Goal: Contribute content: Add original content to the website for others to see

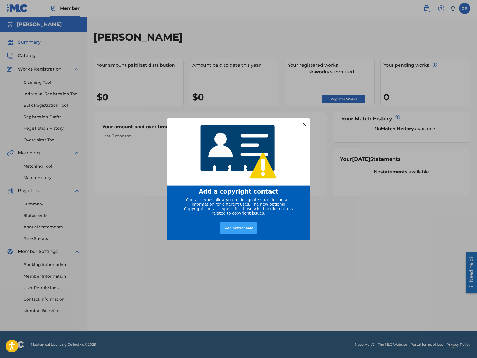
click at [252, 232] on div "Add contact now" at bounding box center [238, 228] width 37 height 12
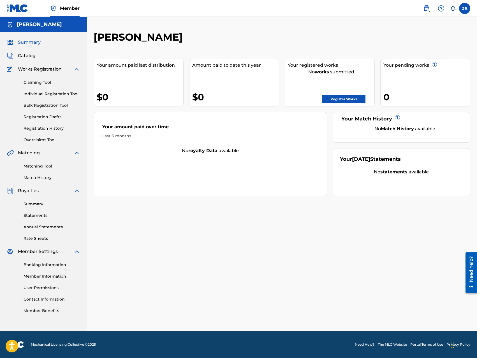
click at [57, 312] on link "Member Benefits" at bounding box center [52, 311] width 57 height 6
click at [339, 101] on link "Register Works" at bounding box center [343, 99] width 43 height 8
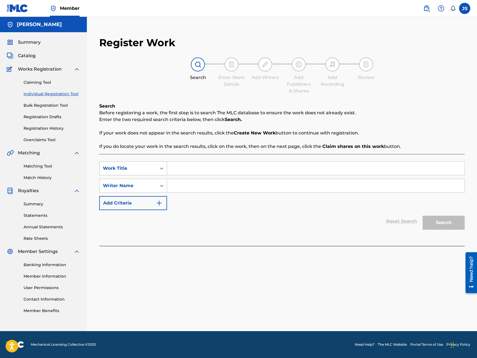
click at [161, 170] on icon "Search Form" at bounding box center [162, 169] width 6 height 6
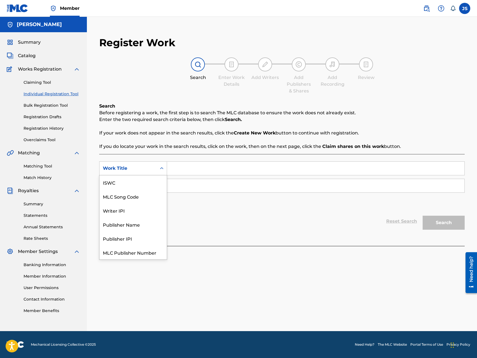
scroll to position [14, 0]
click at [115, 253] on div "Work Title" at bounding box center [133, 253] width 67 height 14
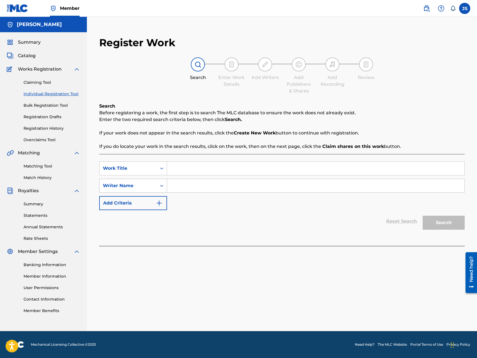
click at [144, 184] on div "Writer Name" at bounding box center [128, 185] width 50 height 7
click at [179, 183] on input "Search Form" at bounding box center [315, 185] width 297 height 13
type input "Jerome Francis Singleton Jr."
click at [157, 203] on img "Search Form" at bounding box center [159, 203] width 7 height 7
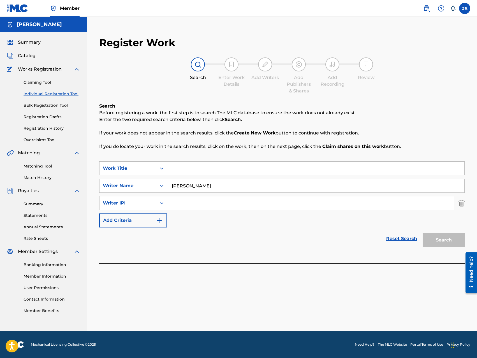
click at [179, 203] on input "Search Form" at bounding box center [310, 202] width 287 height 13
type input "431083100"
click at [179, 170] on input "Search Form" at bounding box center [315, 168] width 297 height 13
type input "MILLION DOLLAR BAR"
click at [437, 240] on button "Search" at bounding box center [444, 240] width 42 height 14
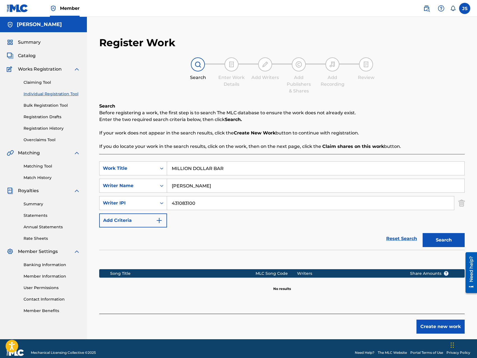
click at [434, 329] on button "Create new work" at bounding box center [441, 327] width 48 height 14
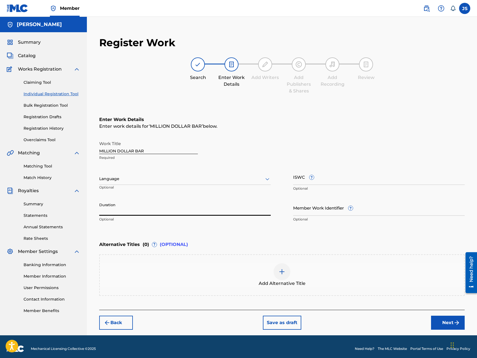
click at [216, 210] on input "Duration" at bounding box center [185, 208] width 172 height 16
type input "02:45"
click at [29, 56] on span "Catalog" at bounding box center [27, 55] width 18 height 7
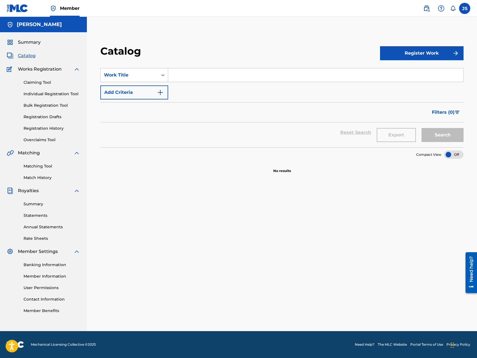
click at [179, 75] on input "Search Form" at bounding box center [315, 74] width 295 height 13
type input "MILLION DOLLAR BAR"
click at [159, 93] on img "Search Form" at bounding box center [160, 92] width 7 height 7
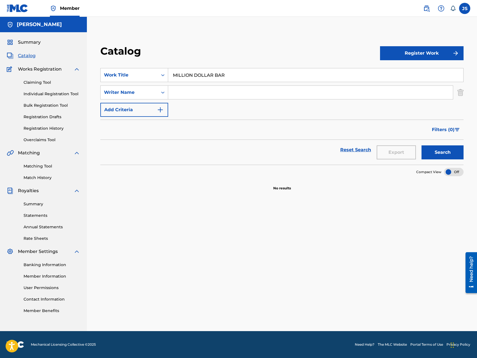
click at [173, 90] on input "Search Form" at bounding box center [310, 92] width 285 height 13
type input "Jerome Francis Singleton Jr."
click at [159, 110] on img "Search Form" at bounding box center [160, 110] width 7 height 7
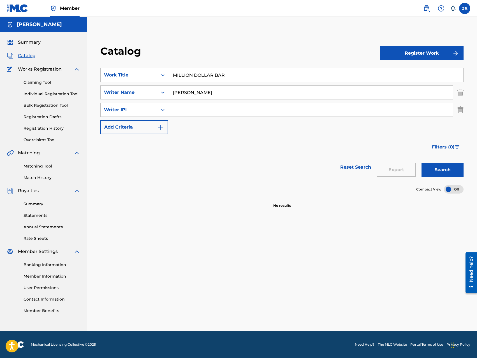
click at [173, 109] on input "Search Form" at bounding box center [310, 109] width 285 height 13
type input "431083100"
click at [161, 126] on img "Search Form" at bounding box center [160, 127] width 7 height 7
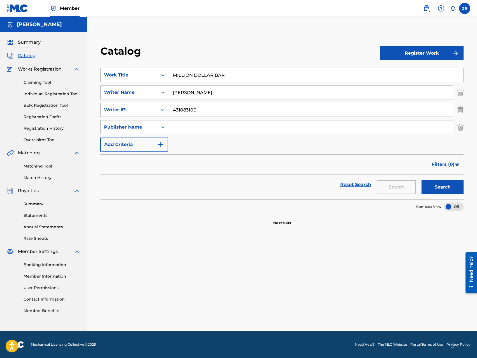
click at [187, 126] on input "Search Form" at bounding box center [310, 127] width 285 height 13
type input "NOWWR Publishing (ASCAP)"
click at [163, 144] on img "Search Form" at bounding box center [160, 144] width 7 height 7
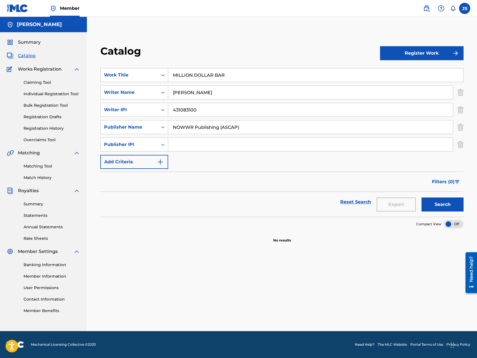
click at [181, 144] on input "Search Form" at bounding box center [310, 144] width 285 height 13
type input "431083100"
click at [163, 163] on img "Search Form" at bounding box center [160, 162] width 7 height 7
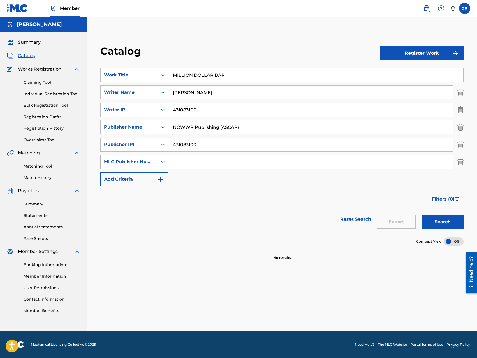
click at [162, 163] on icon "Search Form" at bounding box center [163, 162] width 6 height 6
click at [147, 205] on div "ISRC" at bounding box center [134, 204] width 67 height 14
click at [177, 163] on input "Search Form" at bounding box center [310, 161] width 285 height 13
type input "QZ8XZ1700063"
click at [163, 180] on img "Search Form" at bounding box center [160, 179] width 7 height 7
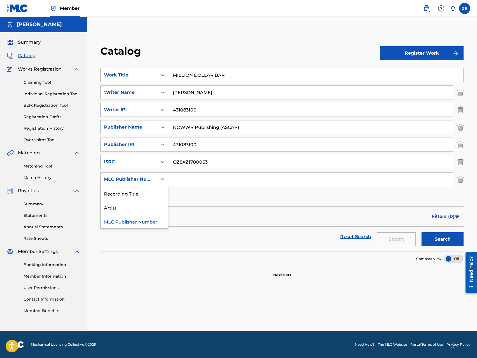
click at [161, 177] on icon "Search Form" at bounding box center [163, 180] width 6 height 6
click at [152, 203] on div "Artist" at bounding box center [134, 207] width 67 height 14
click at [175, 179] on input "Search Form" at bounding box center [310, 179] width 285 height 13
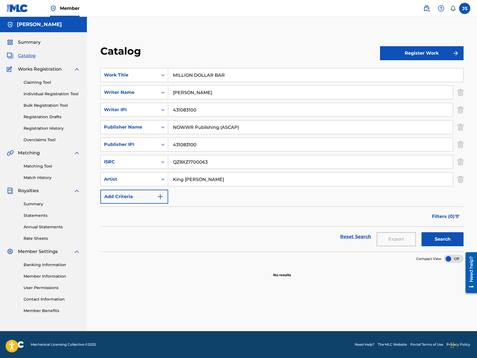
type input "King Prince"
click at [160, 195] on img "Search Form" at bounding box center [160, 196] width 7 height 7
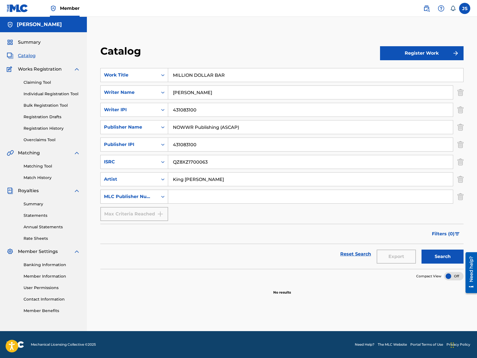
click at [161, 197] on icon "Search Form" at bounding box center [163, 197] width 6 height 6
click at [151, 212] on div "Recording Title" at bounding box center [134, 211] width 67 height 14
click at [178, 195] on input "Search Form" at bounding box center [310, 196] width 285 height 13
type input "MILLION DOLLAR BAR"
click at [424, 55] on button "Register Work" at bounding box center [422, 53] width 84 height 14
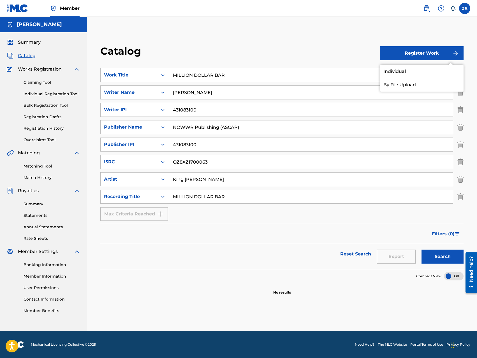
click at [403, 73] on link "Individual" at bounding box center [422, 71] width 84 height 13
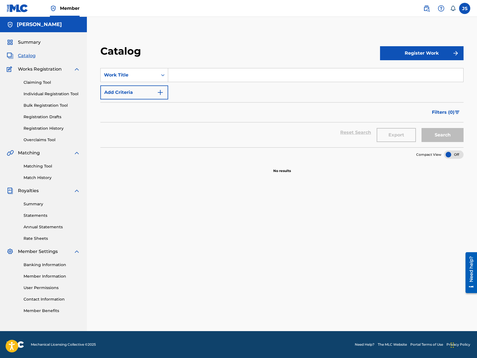
click at [54, 105] on link "Bulk Registration Tool" at bounding box center [52, 106] width 57 height 6
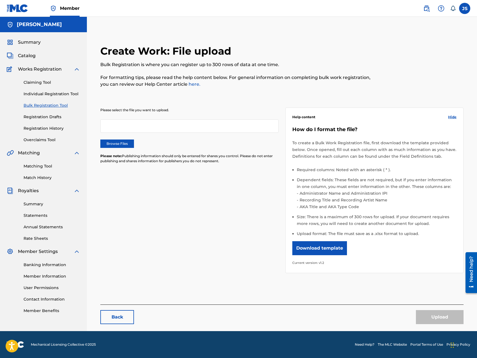
click at [328, 248] on button "Download template" at bounding box center [319, 248] width 55 height 14
click at [42, 165] on link "Matching Tool" at bounding box center [52, 166] width 57 height 6
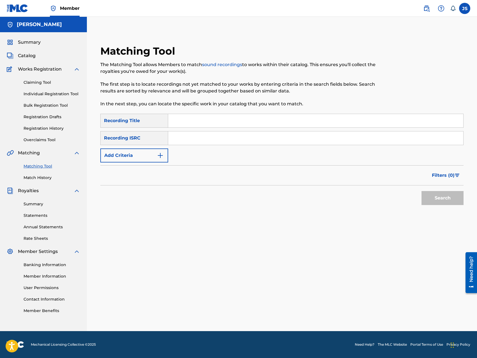
click at [179, 120] on input "Search Form" at bounding box center [315, 120] width 295 height 13
type input "MILLION DOLLAR BAR"
click at [179, 140] on input "Search Form" at bounding box center [315, 137] width 295 height 13
type input "QZ8XZ1700063"
click at [160, 155] on img "Search Form" at bounding box center [160, 155] width 7 height 7
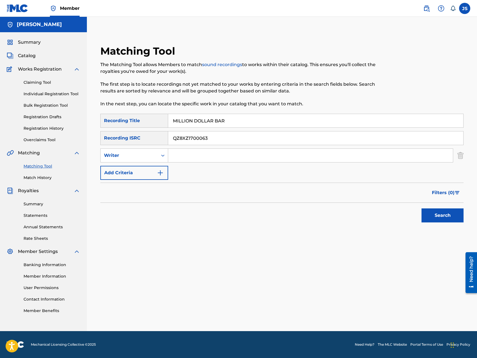
click at [174, 156] on input "Search Form" at bounding box center [310, 155] width 285 height 13
type input "Jerome Francis Singleton Jr."
click at [162, 173] on img "Search Form" at bounding box center [160, 173] width 7 height 7
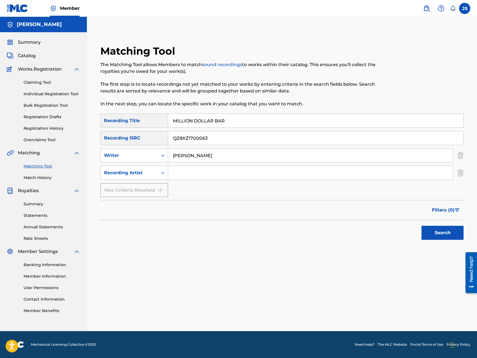
click at [177, 173] on input "Search Form" at bounding box center [310, 172] width 285 height 13
type input "King Prince"
click at [440, 233] on button "Search" at bounding box center [443, 233] width 42 height 14
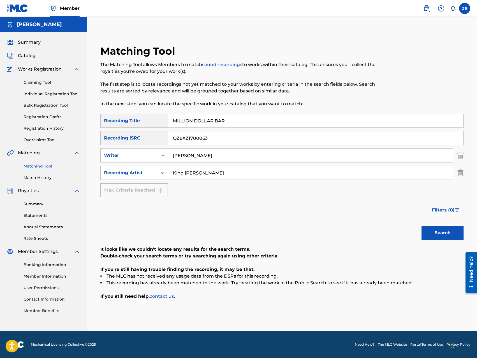
click at [28, 56] on span "Catalog" at bounding box center [27, 55] width 18 height 7
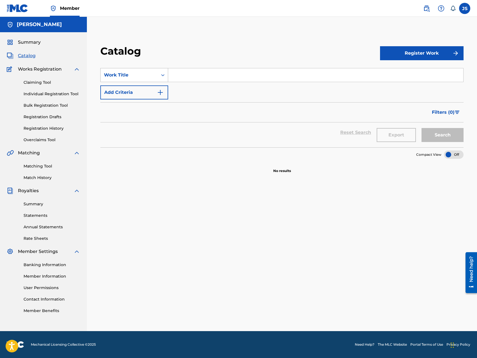
click at [163, 75] on icon "Search Form" at bounding box center [163, 75] width 6 height 6
click at [177, 75] on input "Search Form" at bounding box center [315, 74] width 295 height 13
click at [179, 77] on input "Search Form" at bounding box center [315, 74] width 295 height 13
type input "MILLION DOLLAR BAR"
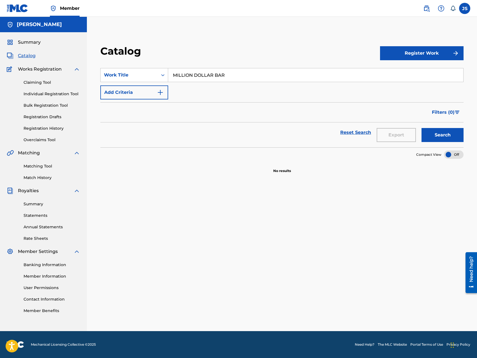
click at [158, 91] on img "Search Form" at bounding box center [160, 92] width 7 height 7
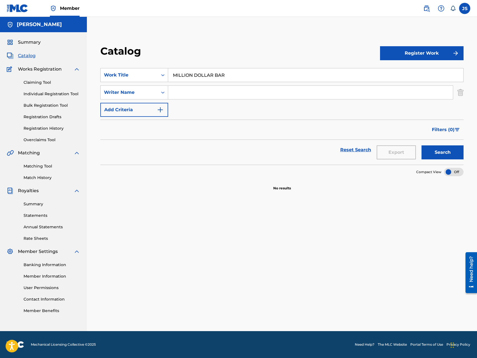
click at [177, 91] on input "Search Form" at bounding box center [310, 92] width 285 height 13
type input "Jerome Francis Singleton Jr."
click at [155, 109] on button "Add Criteria" at bounding box center [134, 110] width 68 height 14
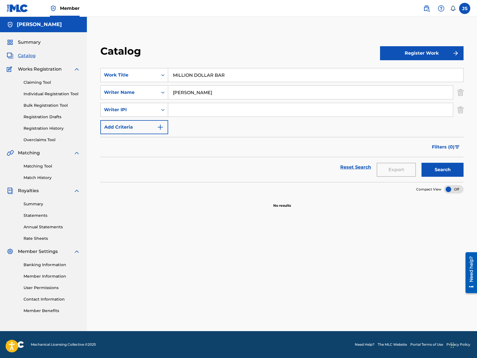
click at [160, 110] on icon "Search Form" at bounding box center [163, 110] width 6 height 6
click at [147, 180] on div "ISRC" at bounding box center [134, 180] width 67 height 14
click at [176, 111] on input "Search Form" at bounding box center [310, 109] width 285 height 13
type input "QZ8XZ1700063"
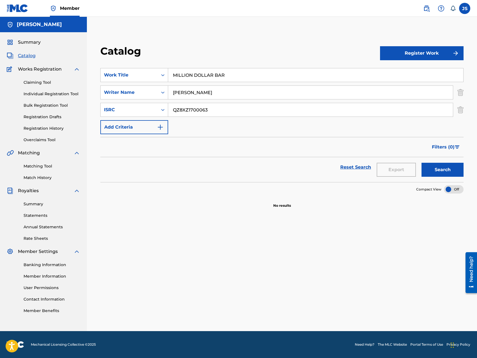
click at [161, 126] on img "Search Form" at bounding box center [160, 127] width 7 height 7
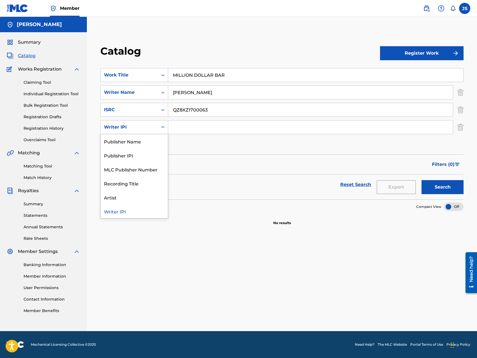
click at [163, 126] on icon "Search Form" at bounding box center [163, 127] width 6 height 6
click at [152, 196] on div "Artist" at bounding box center [134, 197] width 67 height 14
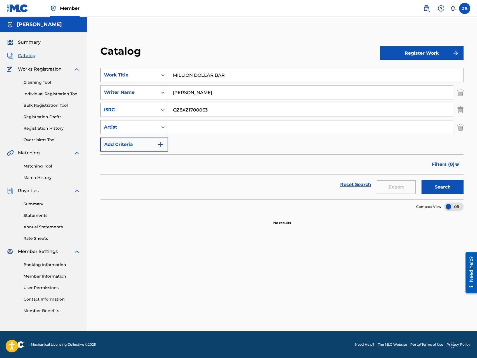
click at [194, 126] on input "Search Form" at bounding box center [310, 127] width 285 height 13
type input "King Prince"
click at [161, 145] on img "Search Form" at bounding box center [160, 144] width 7 height 7
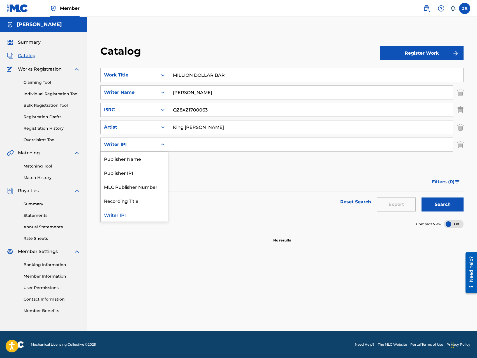
click at [161, 142] on icon "Search Form" at bounding box center [163, 145] width 6 height 6
click at [151, 162] on div "Publisher Name" at bounding box center [134, 159] width 67 height 14
click at [175, 146] on input "Search Form" at bounding box center [310, 144] width 285 height 13
click at [180, 146] on input "Search Form" at bounding box center [310, 144] width 285 height 13
click at [187, 130] on input "King Prince" at bounding box center [310, 127] width 285 height 13
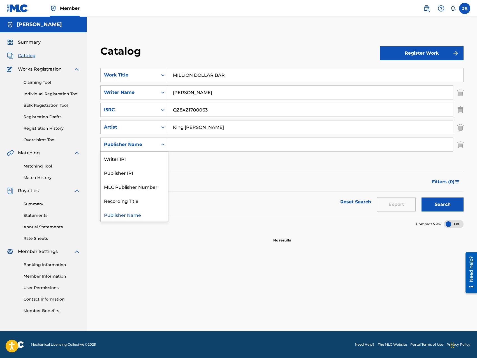
click at [161, 145] on icon "Search Form" at bounding box center [162, 145] width 3 height 2
click at [158, 169] on div "Publisher IPI" at bounding box center [134, 173] width 67 height 14
click at [181, 144] on input "Search Form" at bounding box center [310, 144] width 285 height 13
type input "431083100"
click at [411, 52] on button "Register Work" at bounding box center [422, 53] width 84 height 14
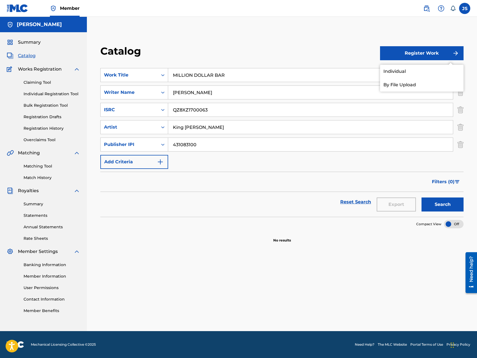
click at [414, 84] on link "By File Upload" at bounding box center [422, 84] width 84 height 13
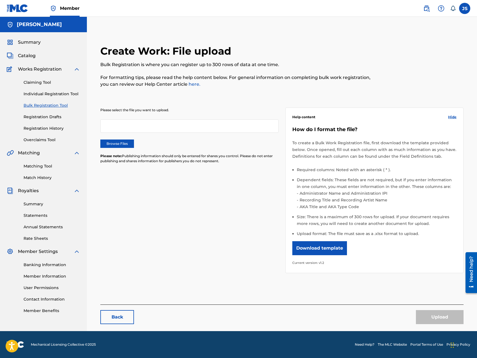
click at [121, 145] on label "Browse Files" at bounding box center [117, 144] width 34 height 8
click at [0, 0] on input "Browse Files" at bounding box center [0, 0] width 0 height 0
click at [120, 320] on link "Back" at bounding box center [117, 317] width 34 height 14
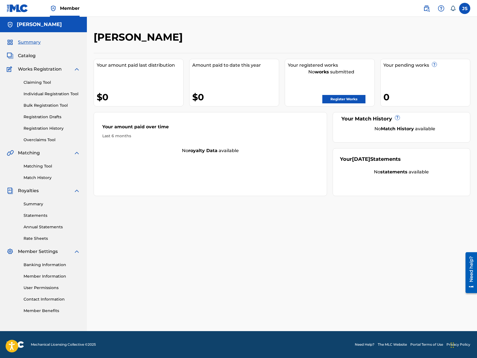
click at [32, 57] on span "Catalog" at bounding box center [27, 55] width 18 height 7
